Goal: Information Seeking & Learning: Learn about a topic

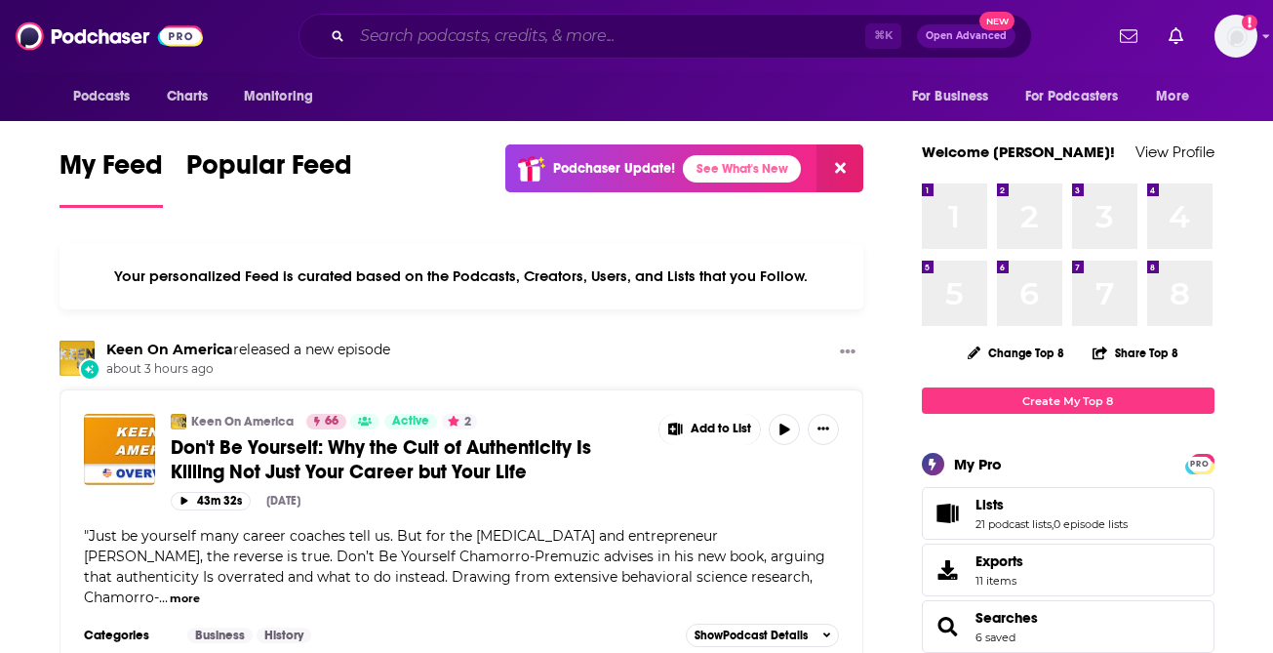
click at [516, 35] on input "Search podcasts, credits, & more..." at bounding box center [608, 35] width 513 height 31
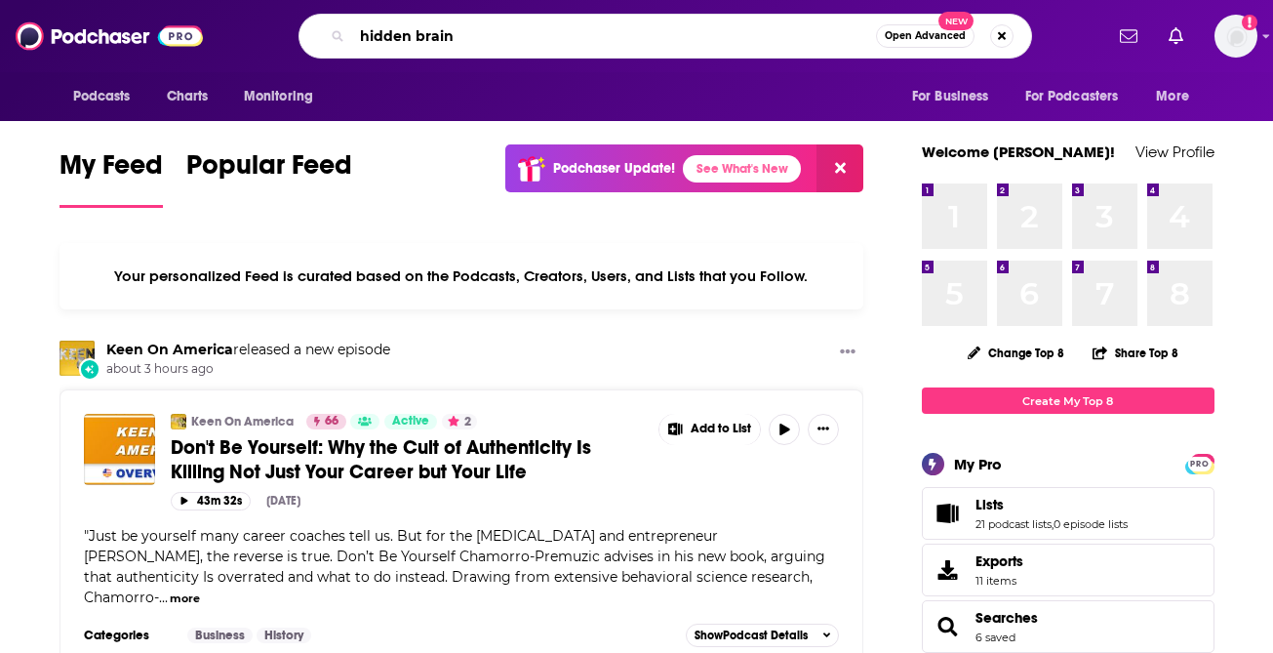
type input "hidden brain"
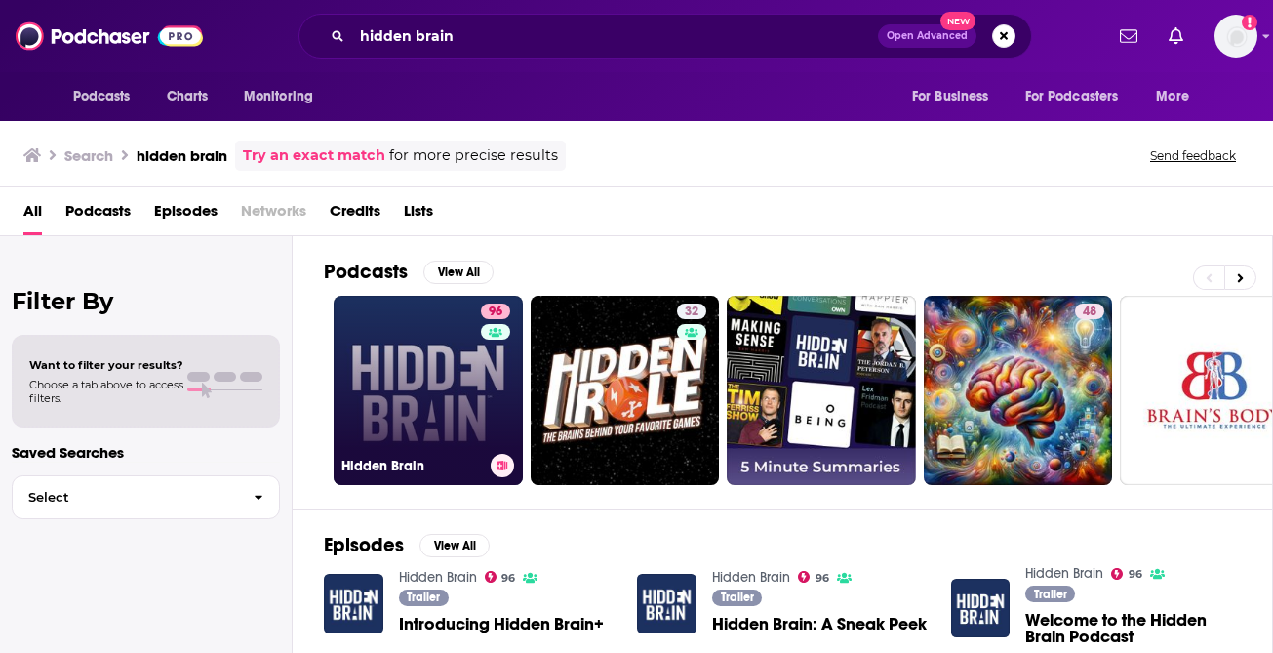
click at [359, 383] on link "96 Hidden Brain" at bounding box center [428, 390] width 189 height 189
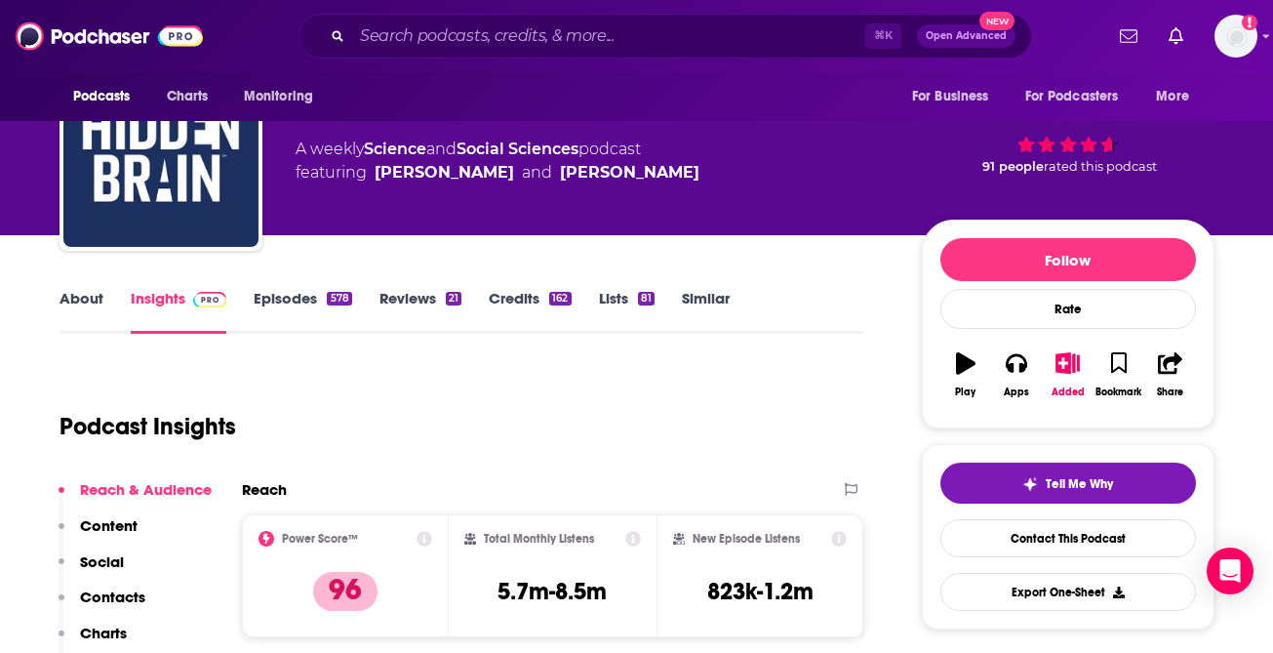
scroll to position [101, 0]
